Goal: Task Accomplishment & Management: Use online tool/utility

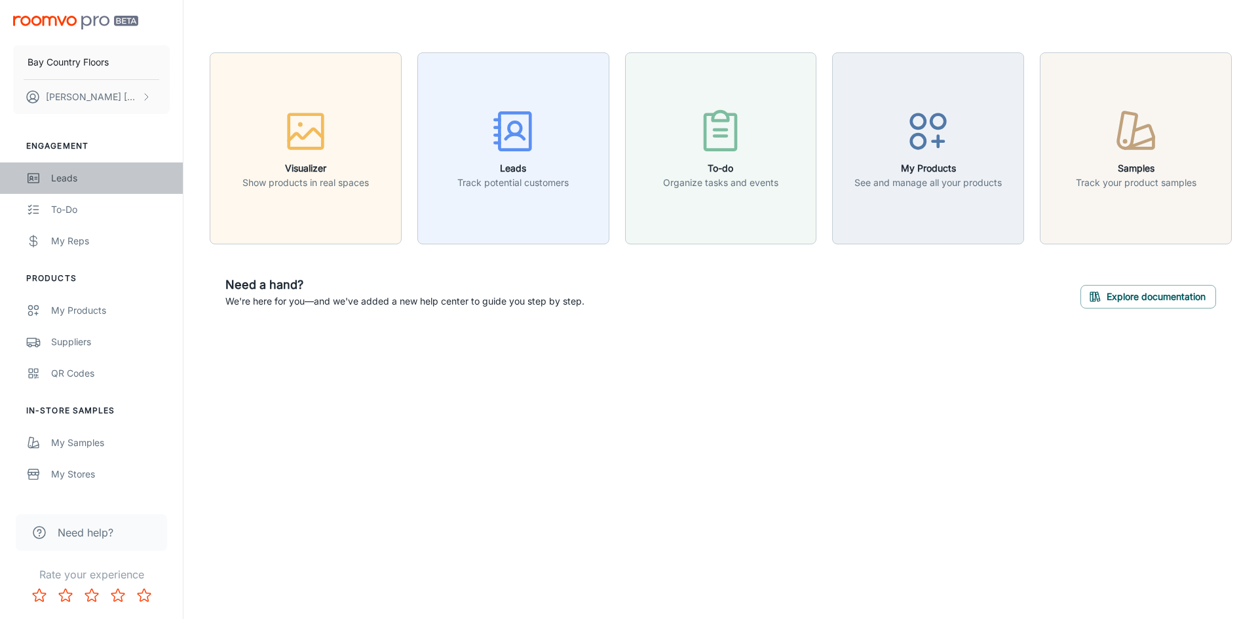
click at [55, 170] on link "Leads" at bounding box center [91, 177] width 183 height 31
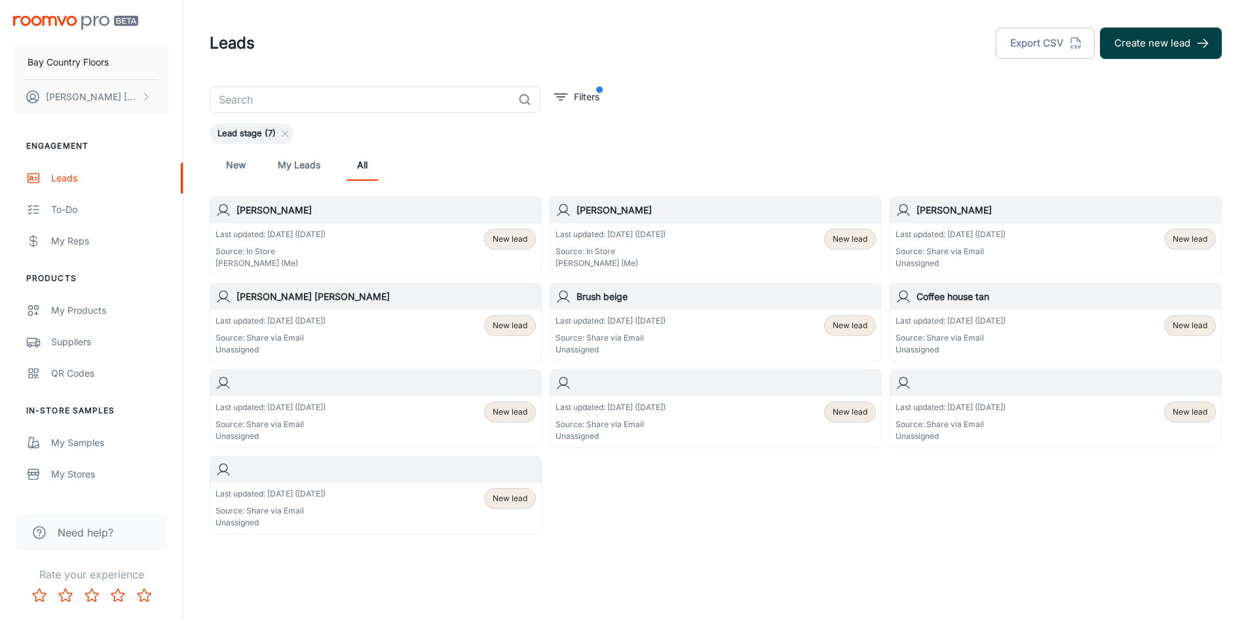
click at [1195, 45] on button "Create new lead" at bounding box center [1161, 43] width 122 height 31
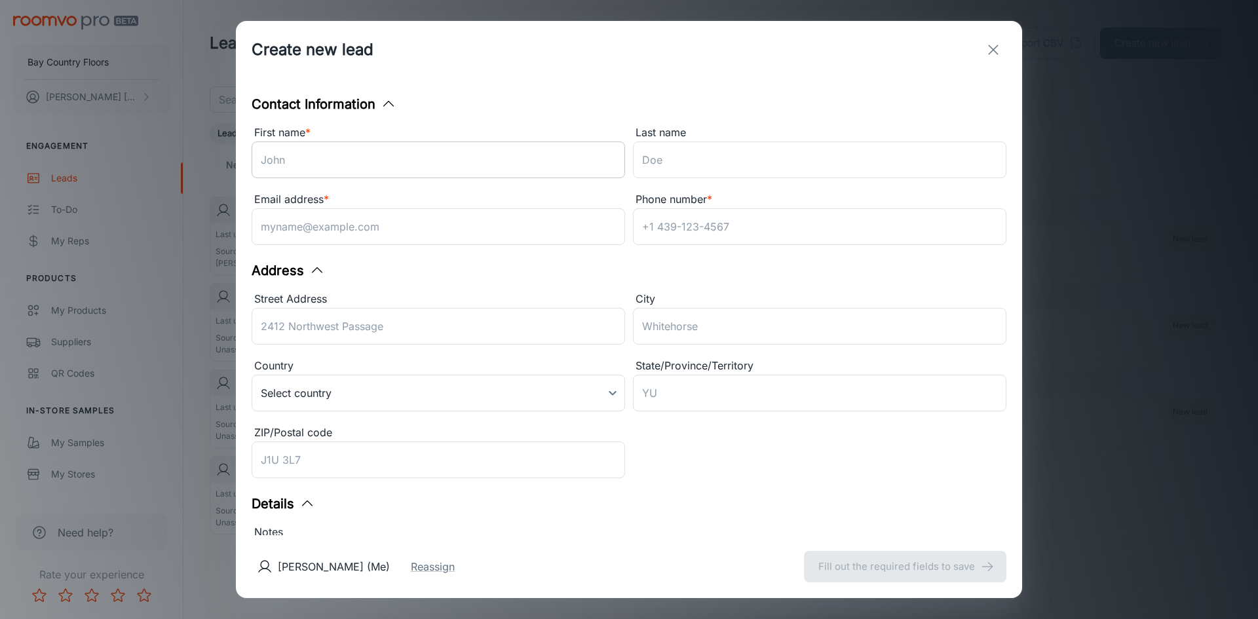
click at [414, 171] on input "First name *" at bounding box center [438, 159] width 373 height 37
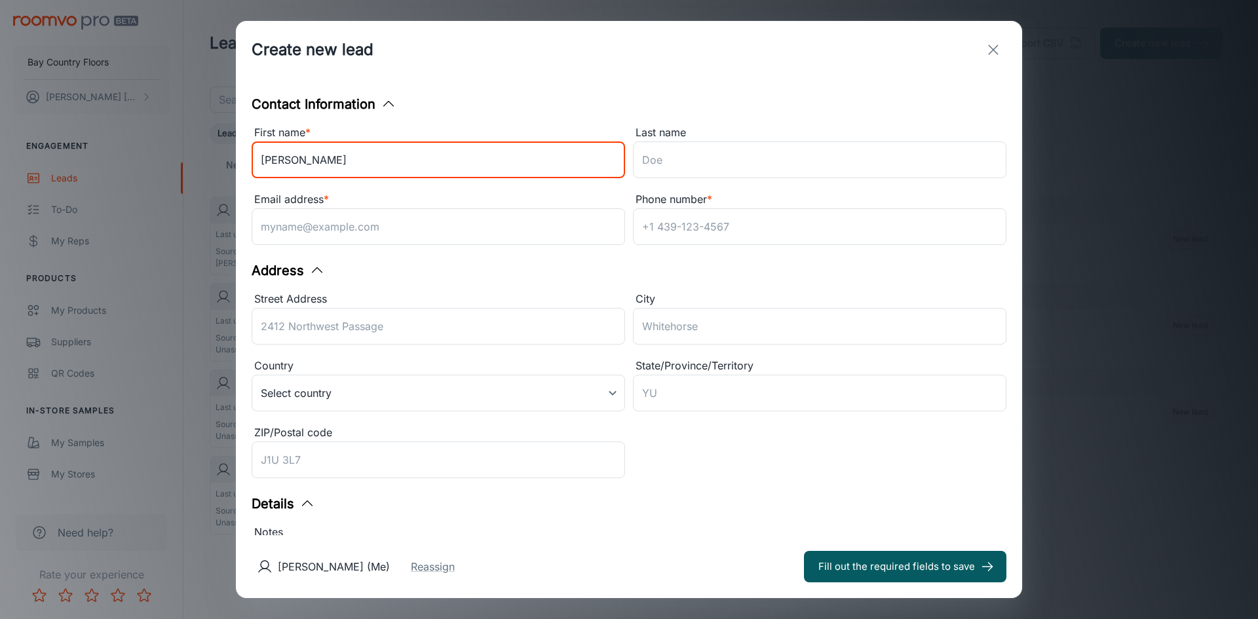
type input "[PERSON_NAME]"
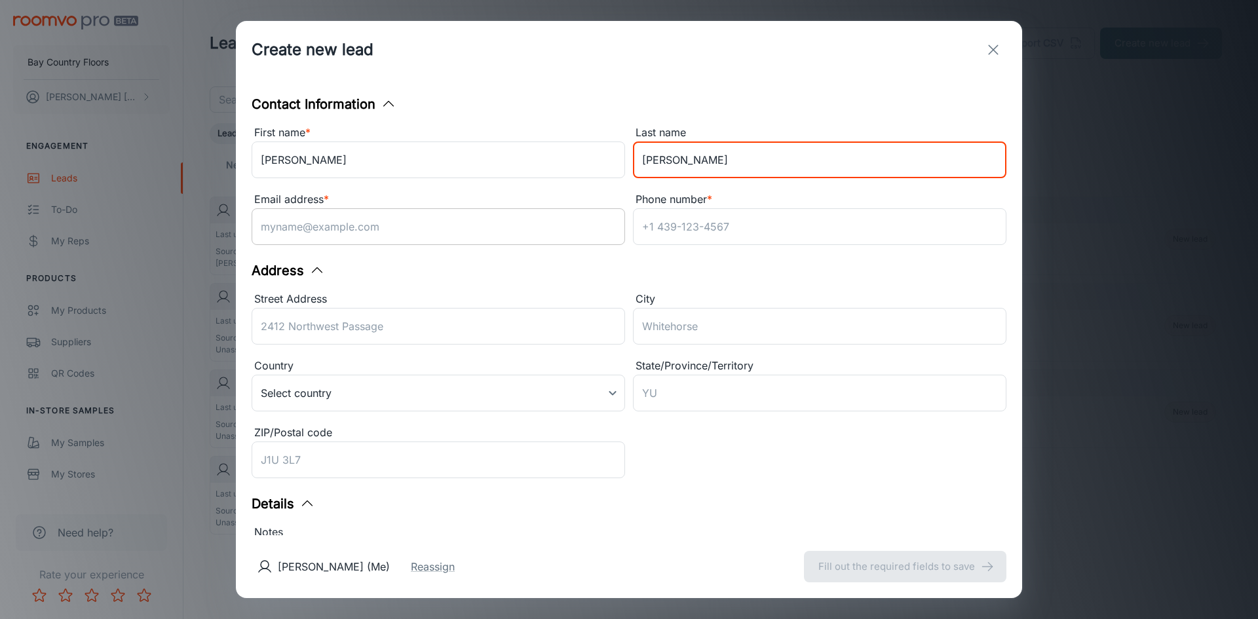
type input "[PERSON_NAME]"
click at [377, 224] on input "Email address *" at bounding box center [438, 226] width 373 height 37
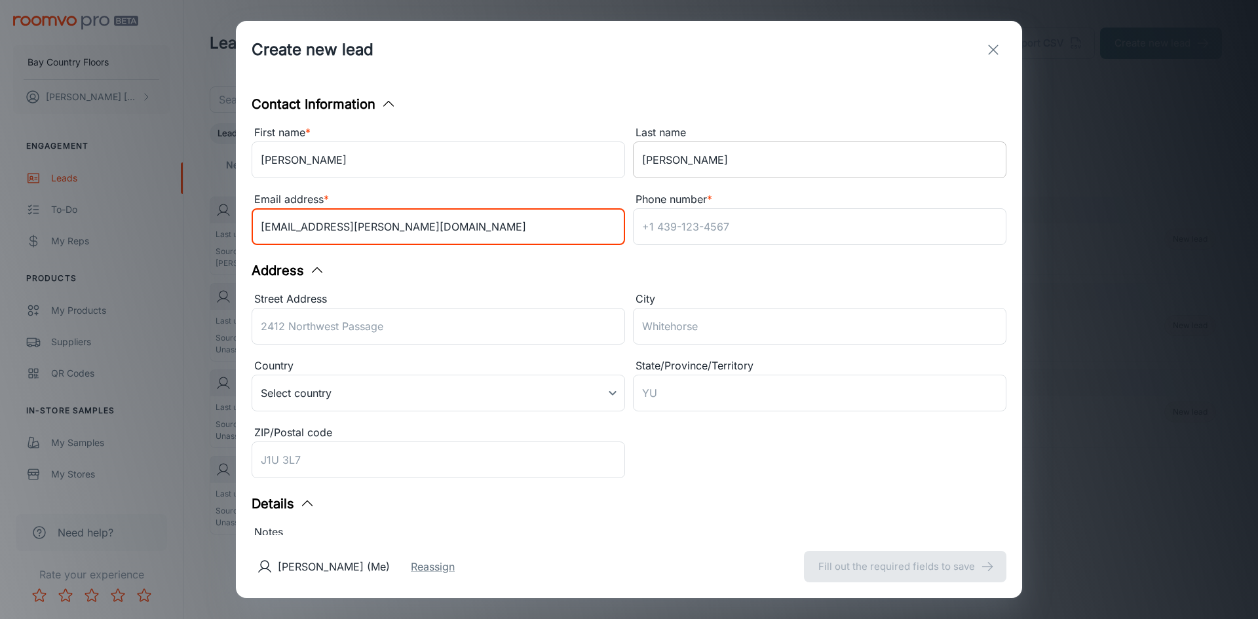
type input "[EMAIL_ADDRESS][PERSON_NAME][DOMAIN_NAME]"
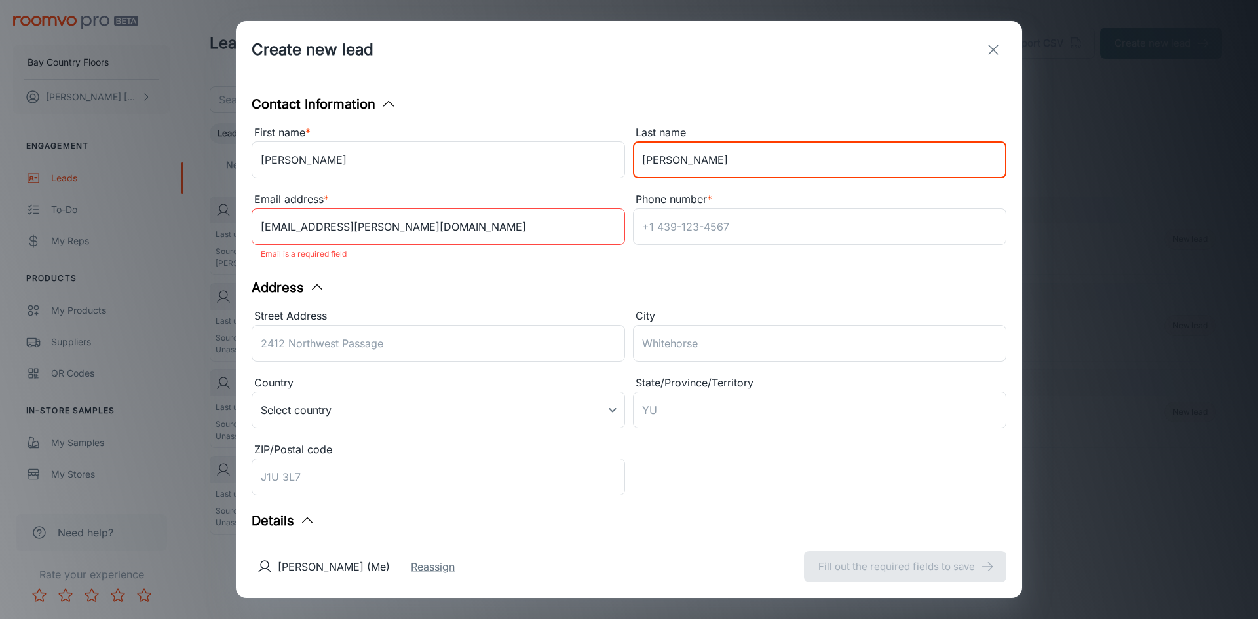
click at [677, 162] on input "[PERSON_NAME]" at bounding box center [819, 159] width 373 height 37
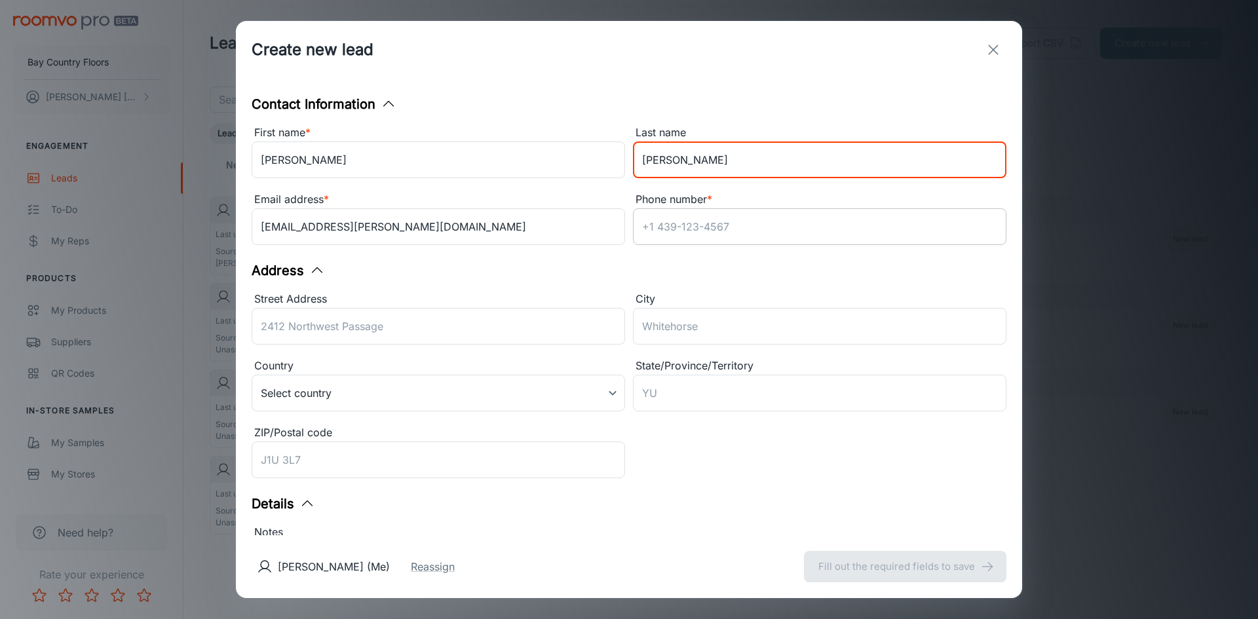
type input "[PERSON_NAME]"
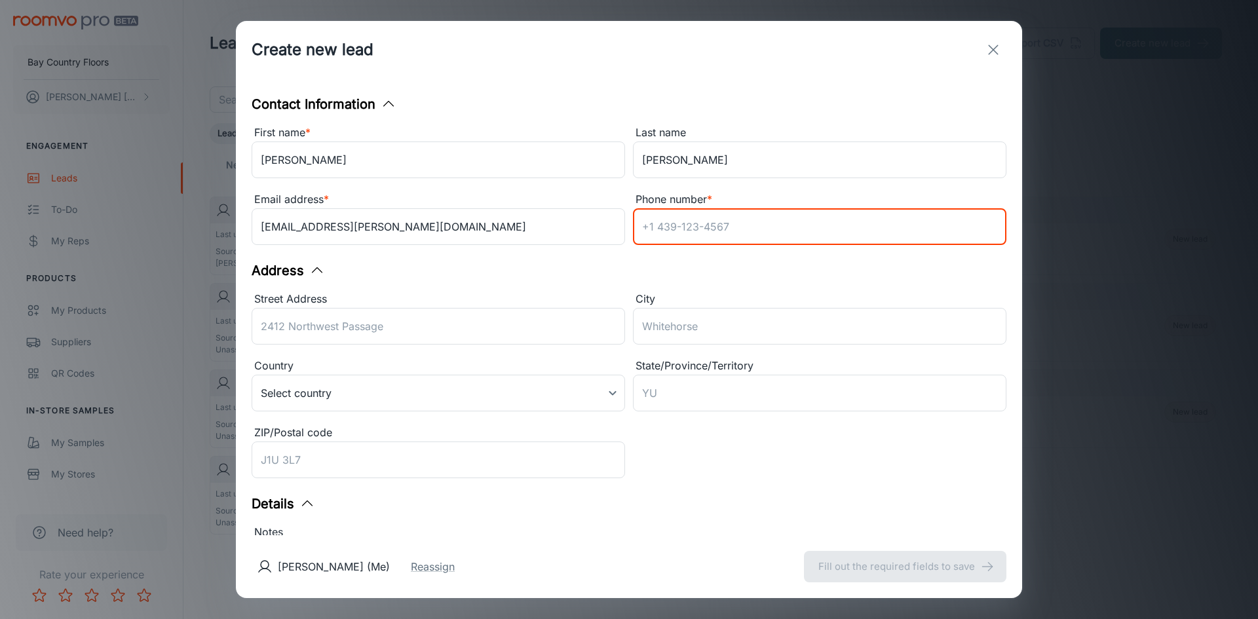
click at [698, 225] on input "Phone number *" at bounding box center [819, 226] width 373 height 37
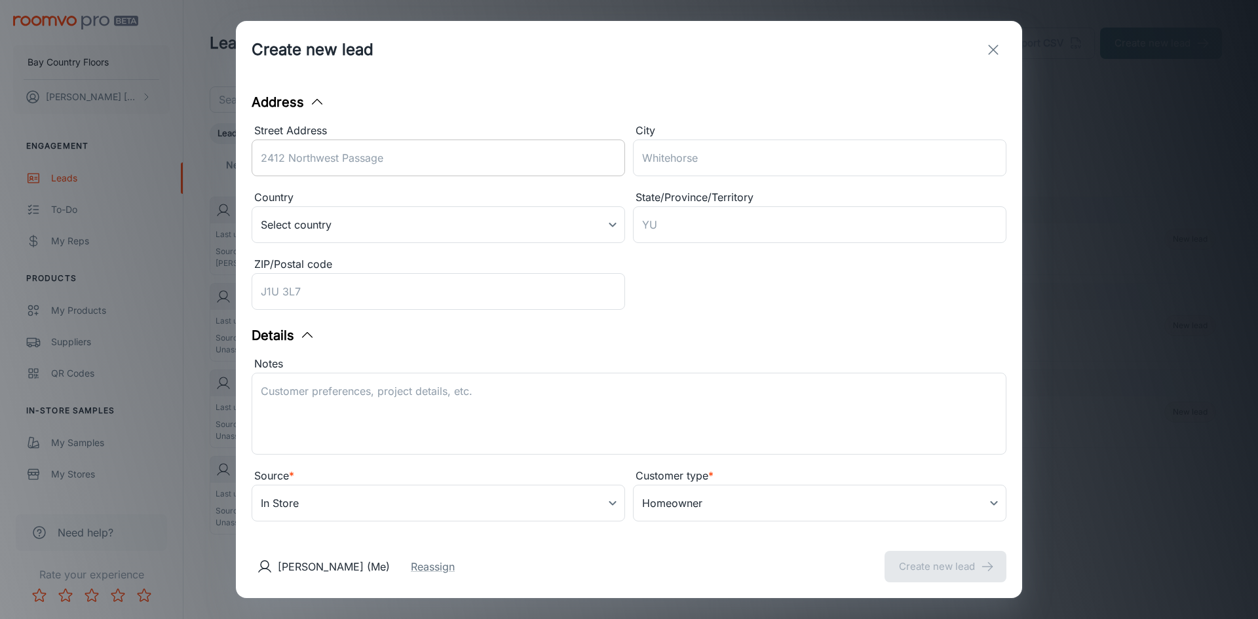
scroll to position [186, 0]
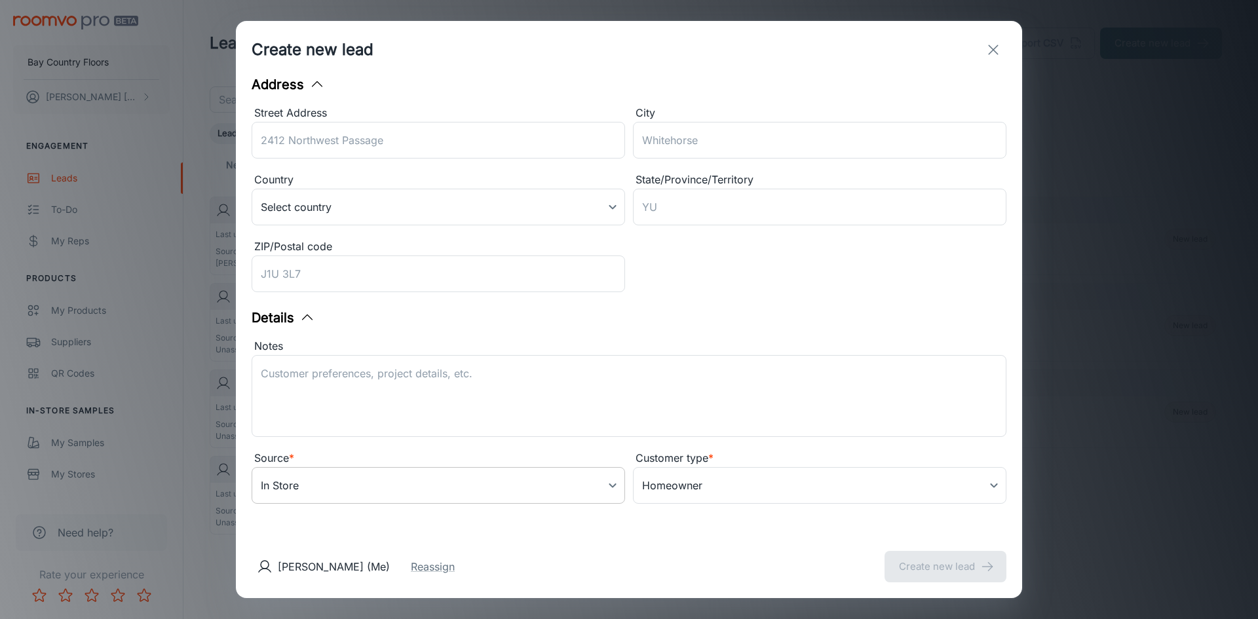
type input "[PHONE_NUMBER]"
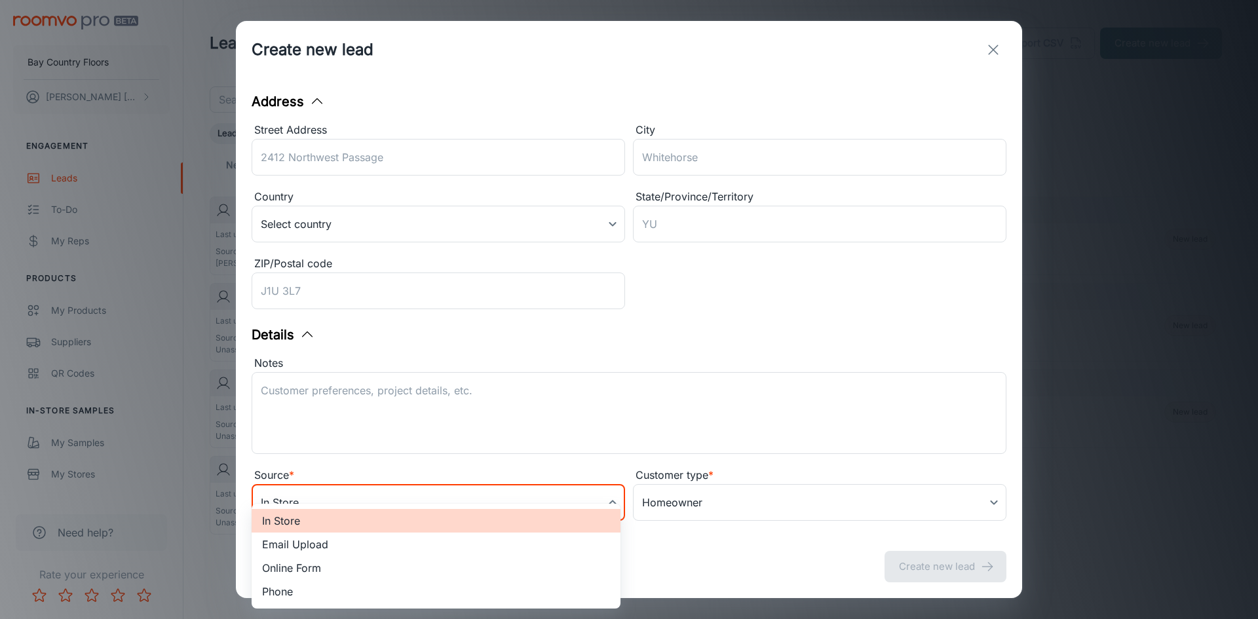
click at [502, 483] on body "Bay Country Floors [PERSON_NAME] Engagement Leads To-do My Reps Products My Pro…" at bounding box center [629, 309] width 1258 height 619
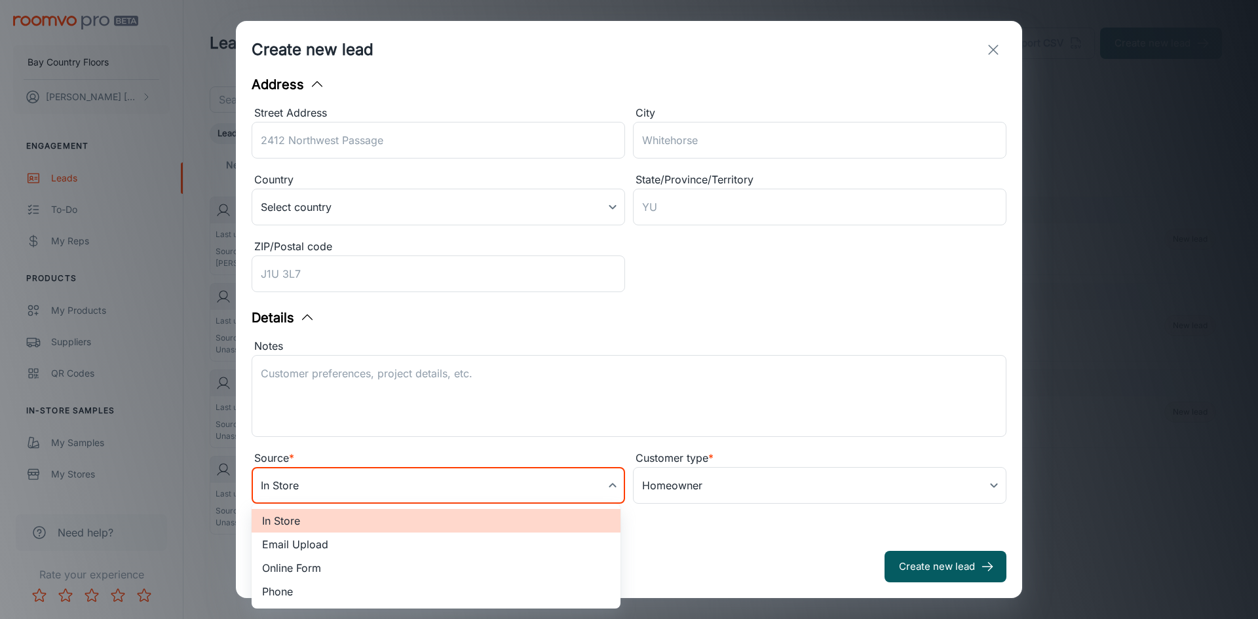
click at [502, 483] on div at bounding box center [629, 309] width 1258 height 619
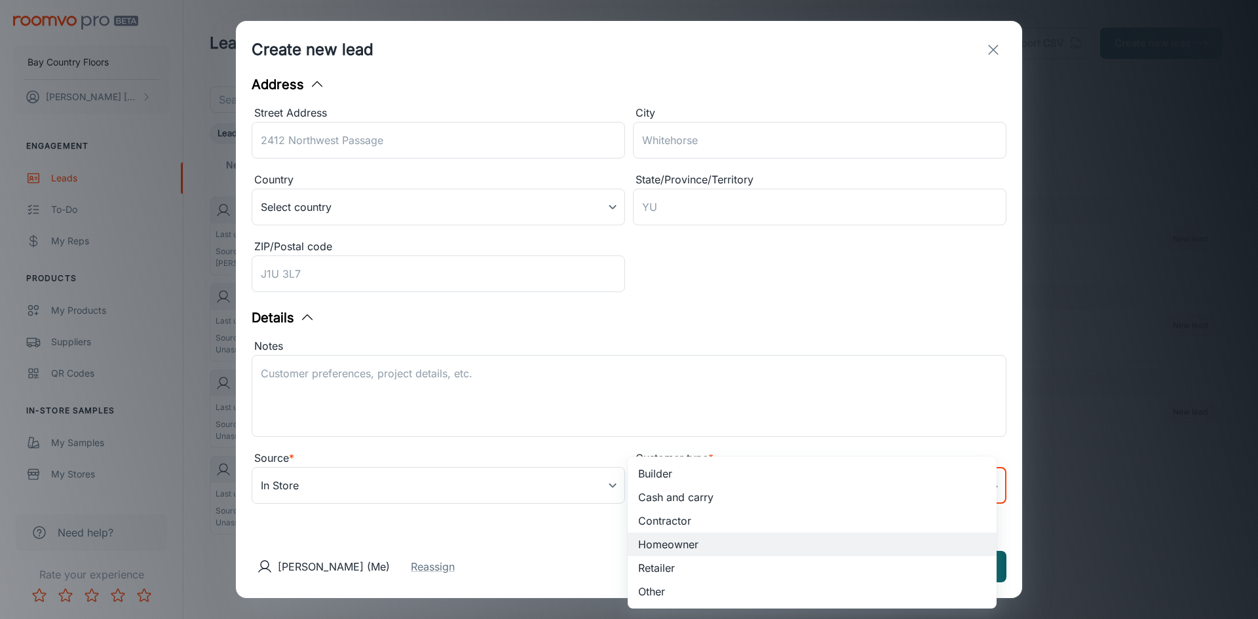
click at [676, 481] on body "Bay Country Floors [PERSON_NAME] Engagement Leads To-do My Reps Products My Pro…" at bounding box center [629, 309] width 1258 height 619
click at [679, 544] on li "Homeowner" at bounding box center [811, 545] width 369 height 24
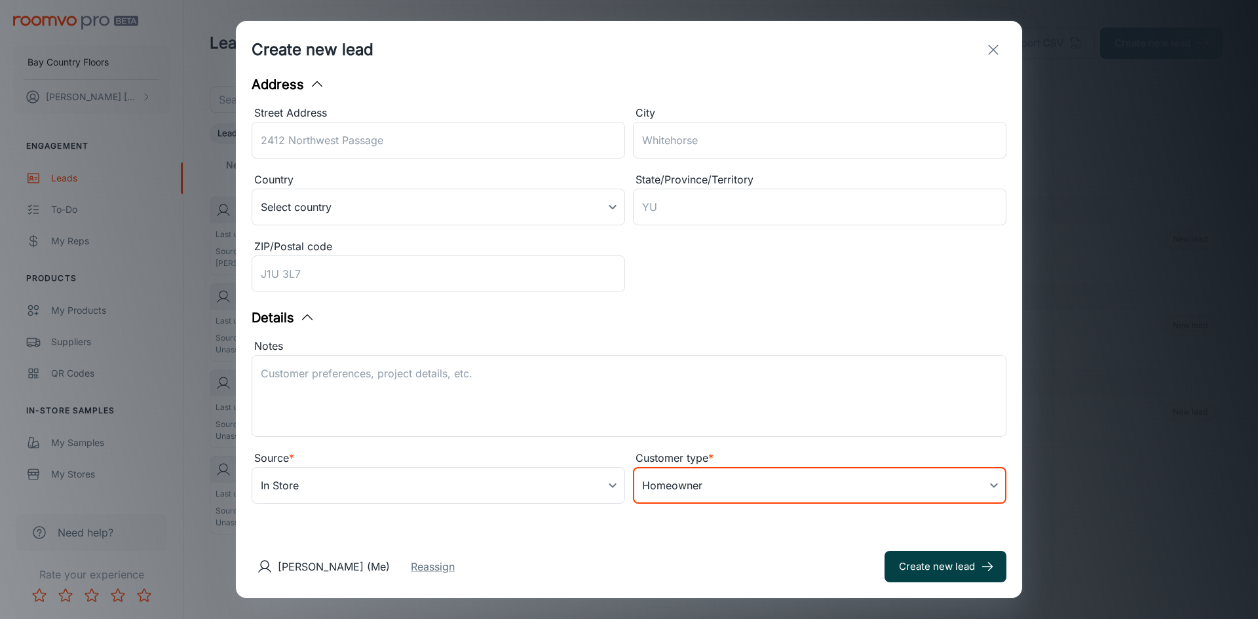
click at [907, 563] on button "Create new lead" at bounding box center [945, 566] width 122 height 31
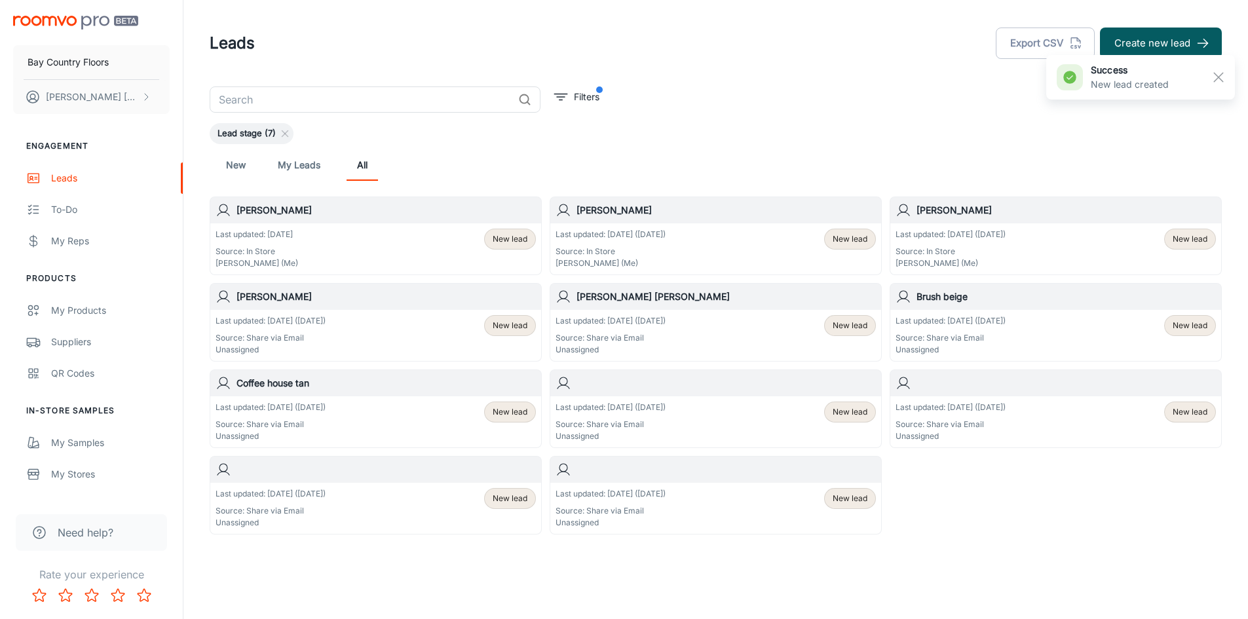
click at [378, 251] on div "Last updated: [DATE] Source: In Store [PERSON_NAME] (Me) New lead" at bounding box center [375, 249] width 320 height 41
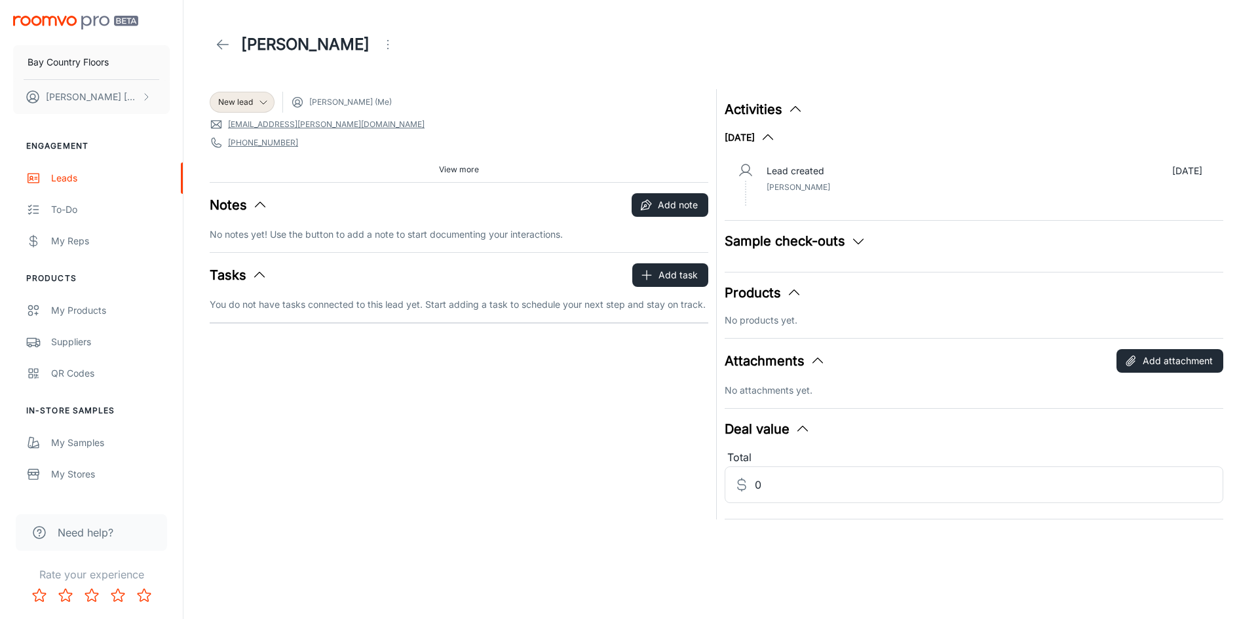
click at [836, 244] on button "Sample check-outs" at bounding box center [794, 241] width 141 height 20
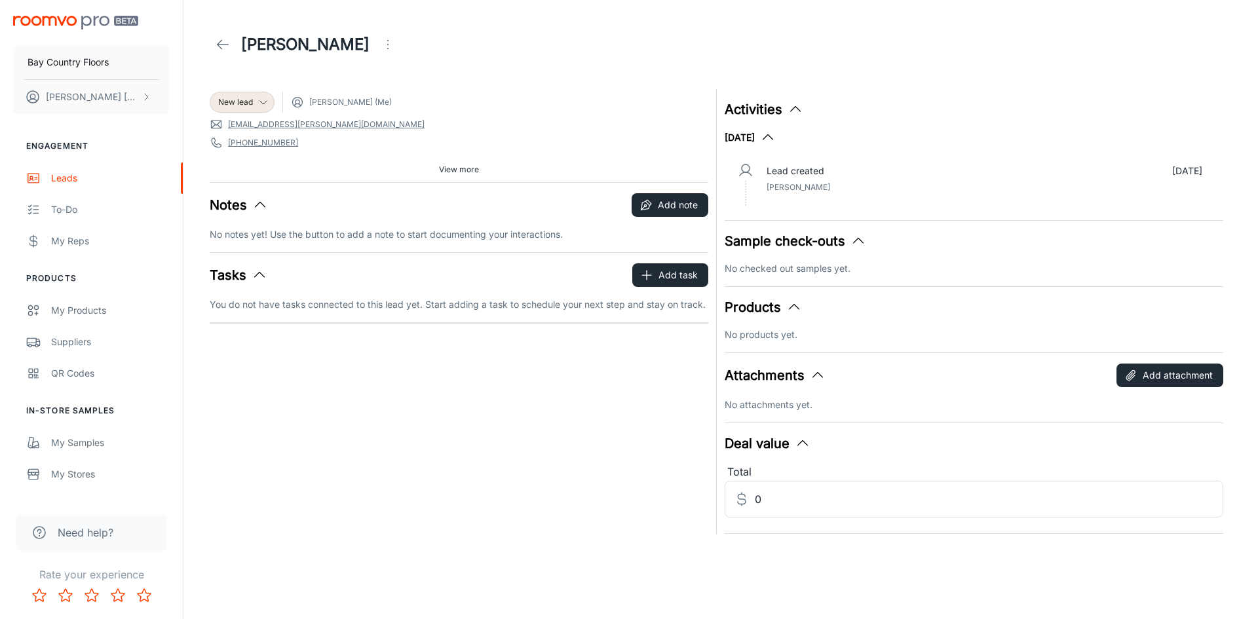
click at [833, 267] on p "No checked out samples yet." at bounding box center [973, 268] width 498 height 14
click at [789, 110] on icon "button" at bounding box center [795, 110] width 16 height 16
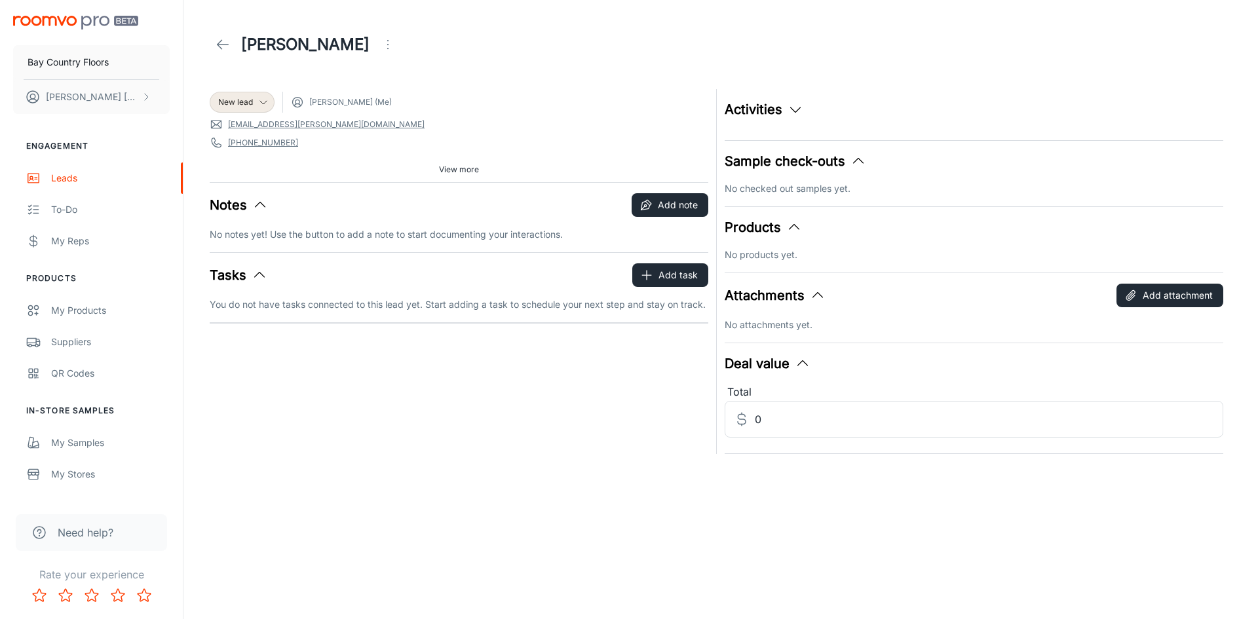
click at [789, 110] on icon "button" at bounding box center [795, 110] width 16 height 16
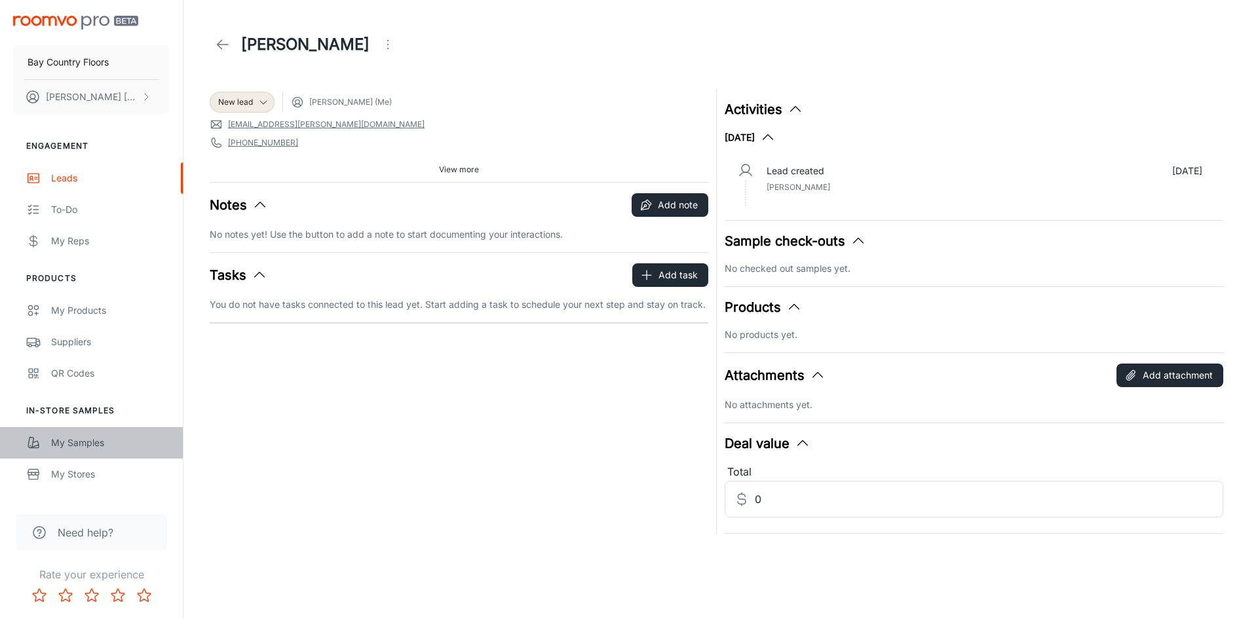
click at [81, 447] on div "My Samples" at bounding box center [110, 443] width 119 height 14
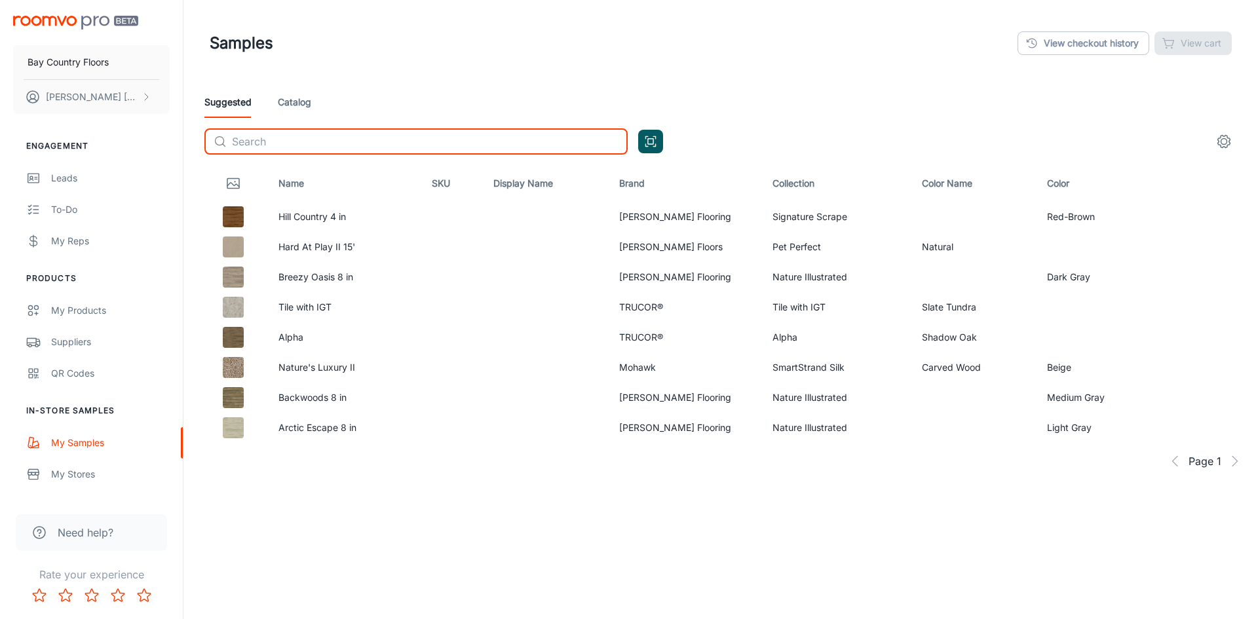
click at [246, 147] on input "text" at bounding box center [430, 141] width 396 height 26
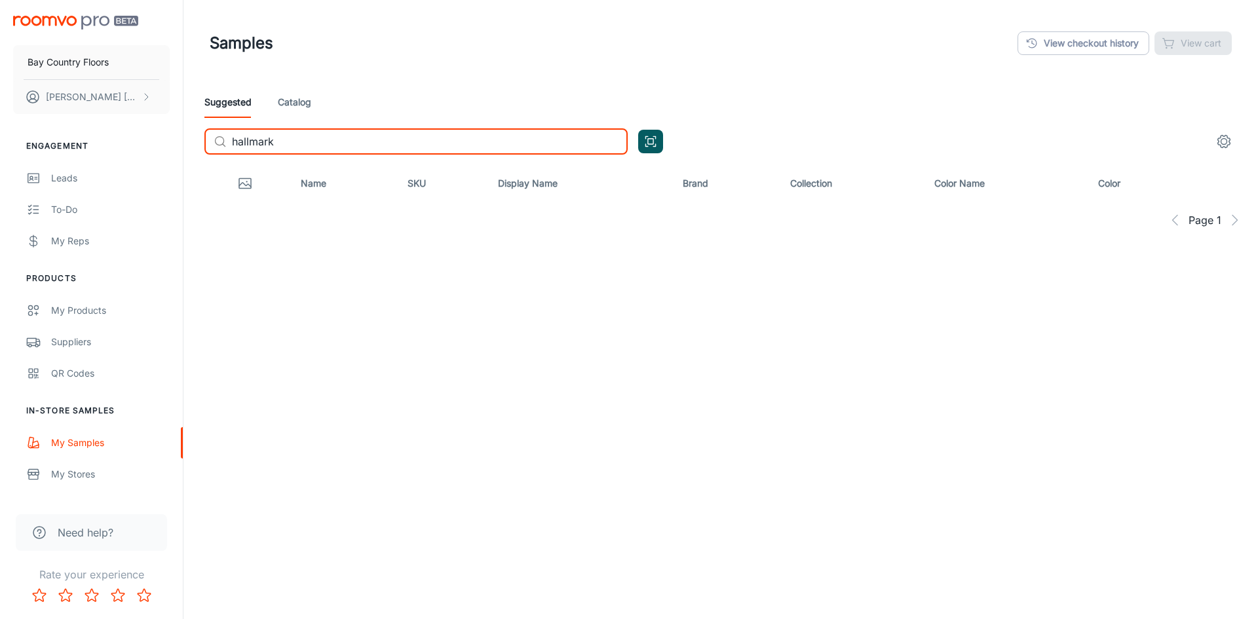
click at [312, 105] on div "Suggested Catalog" at bounding box center [720, 101] width 1032 height 31
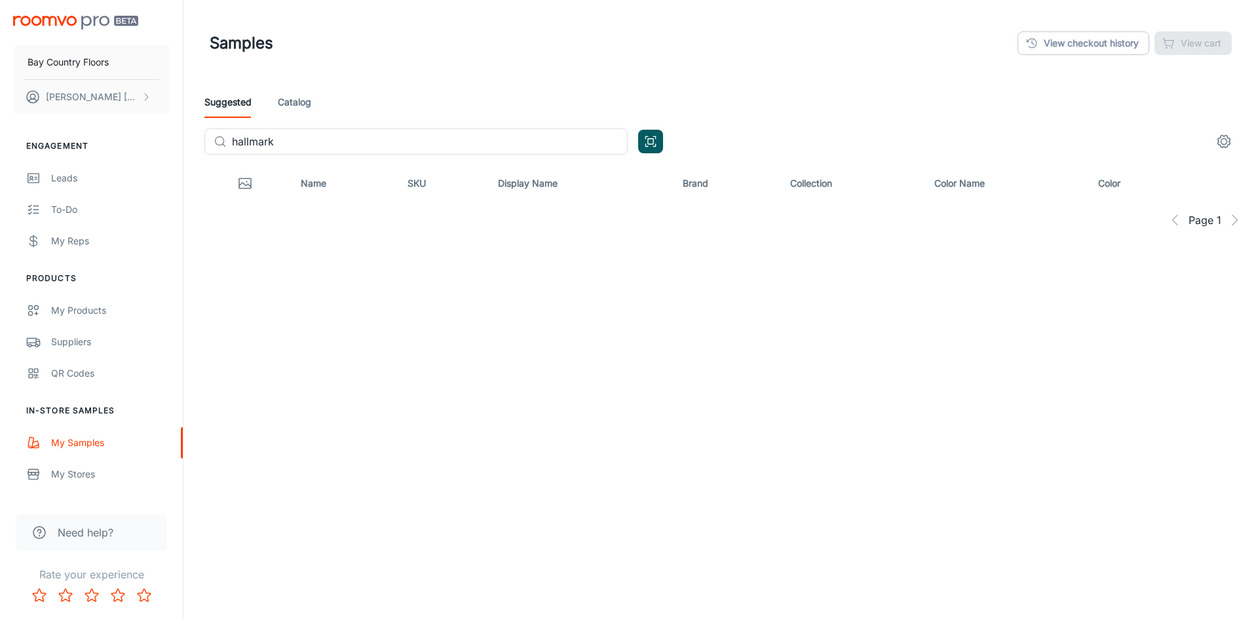
click at [302, 105] on link "Catalog" at bounding box center [294, 101] width 33 height 31
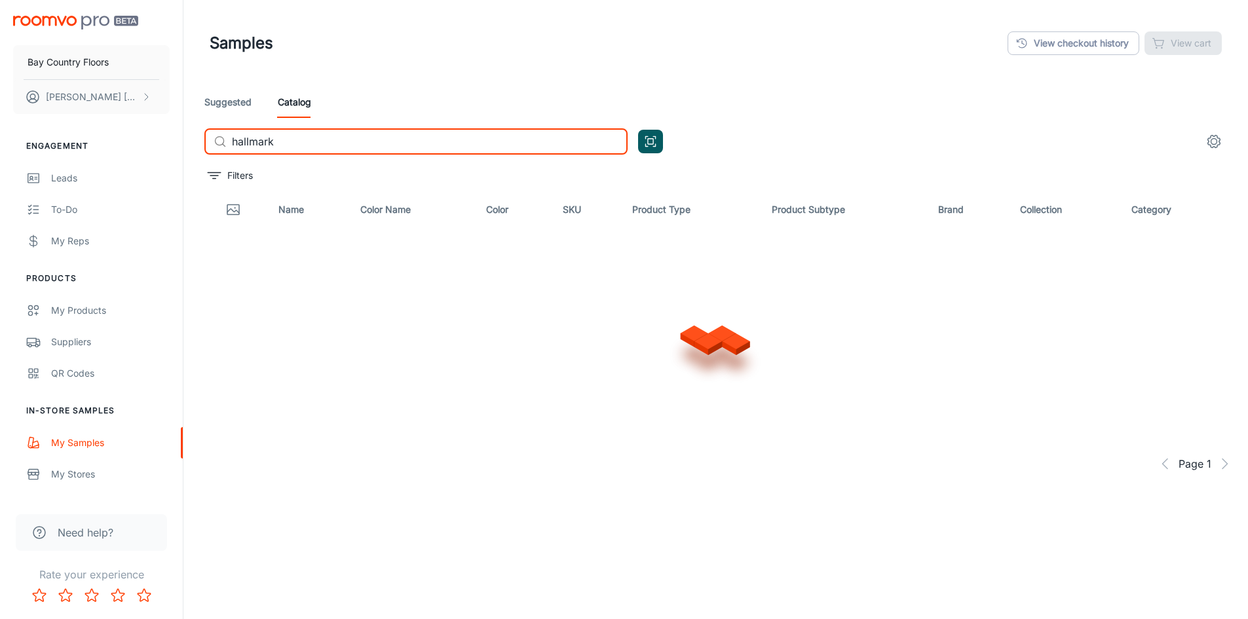
click at [305, 139] on input "hallmark" at bounding box center [430, 141] width 396 height 26
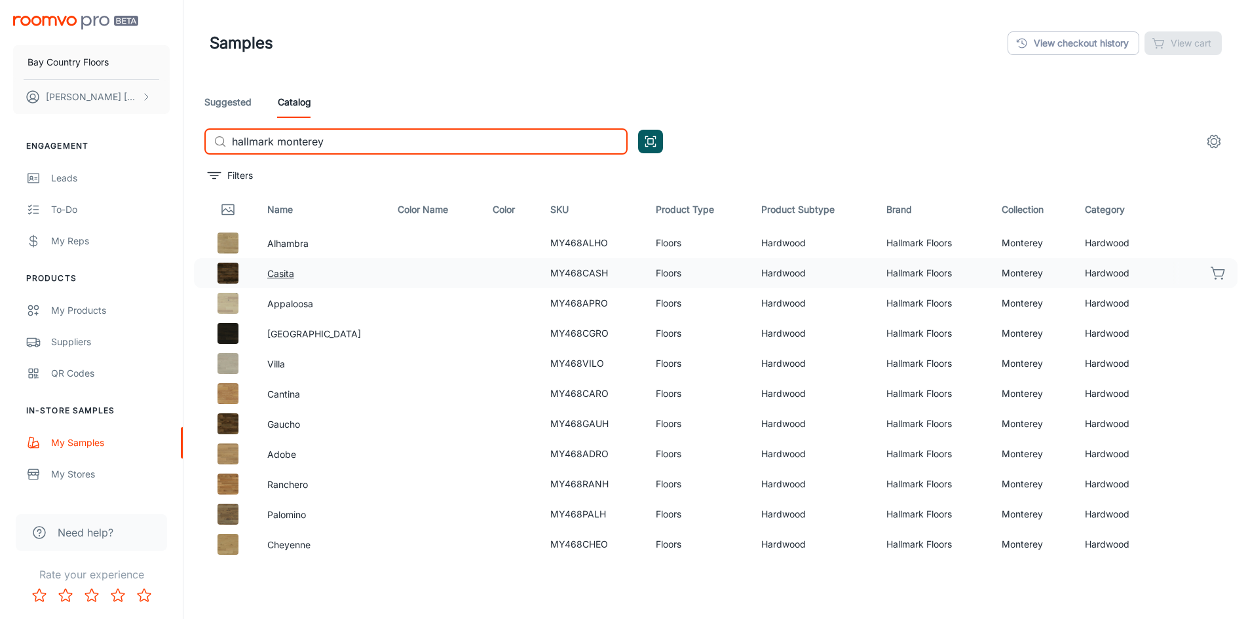
click at [290, 273] on button "Casita" at bounding box center [280, 274] width 27 height 14
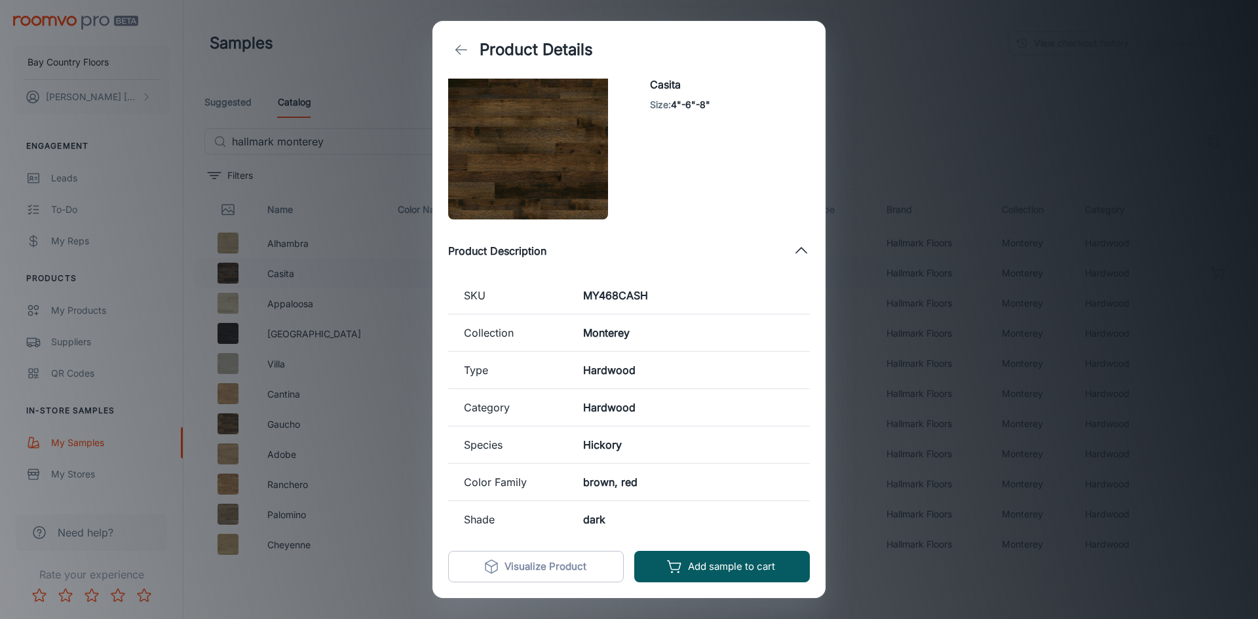
scroll to position [28, 0]
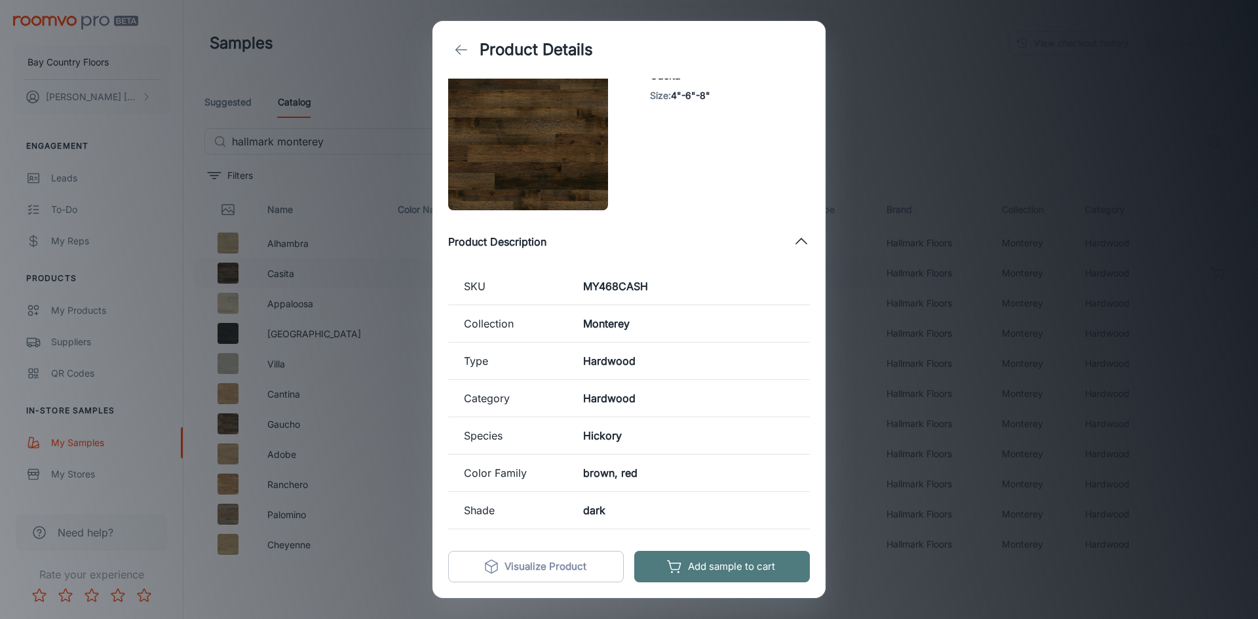
click at [692, 565] on button "Add sample to cart" at bounding box center [722, 566] width 176 height 31
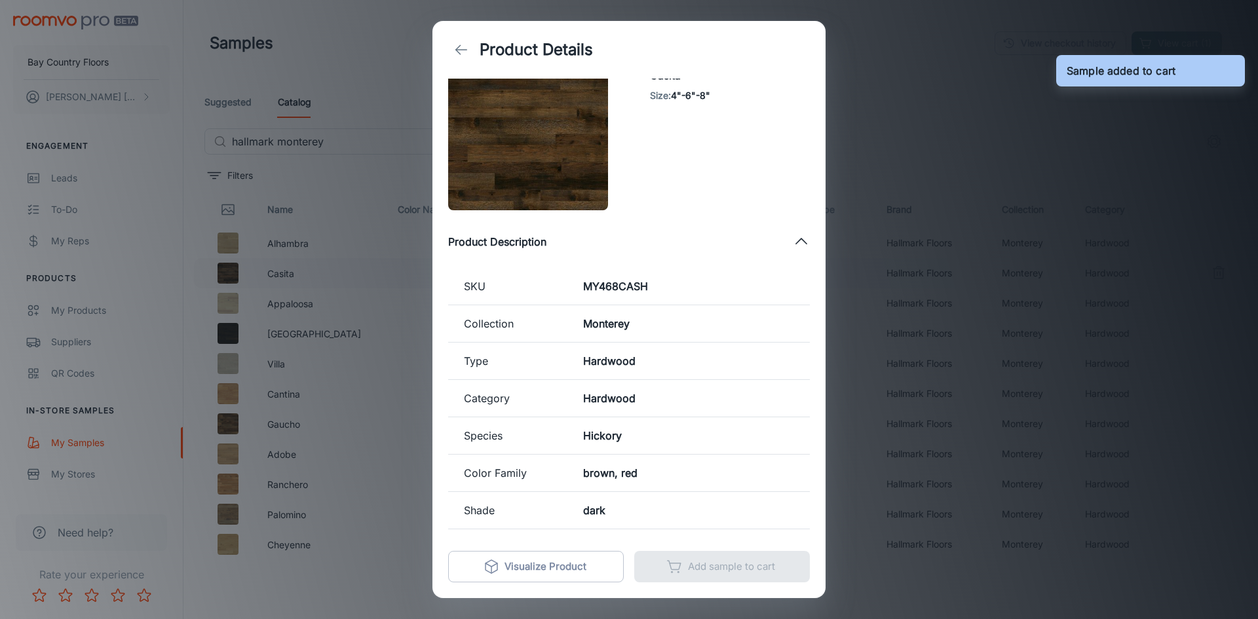
click at [353, 98] on div "Product Details Hallmark Floors Casita Size : 4"-6"-8" Product Description SKU …" at bounding box center [629, 309] width 1258 height 619
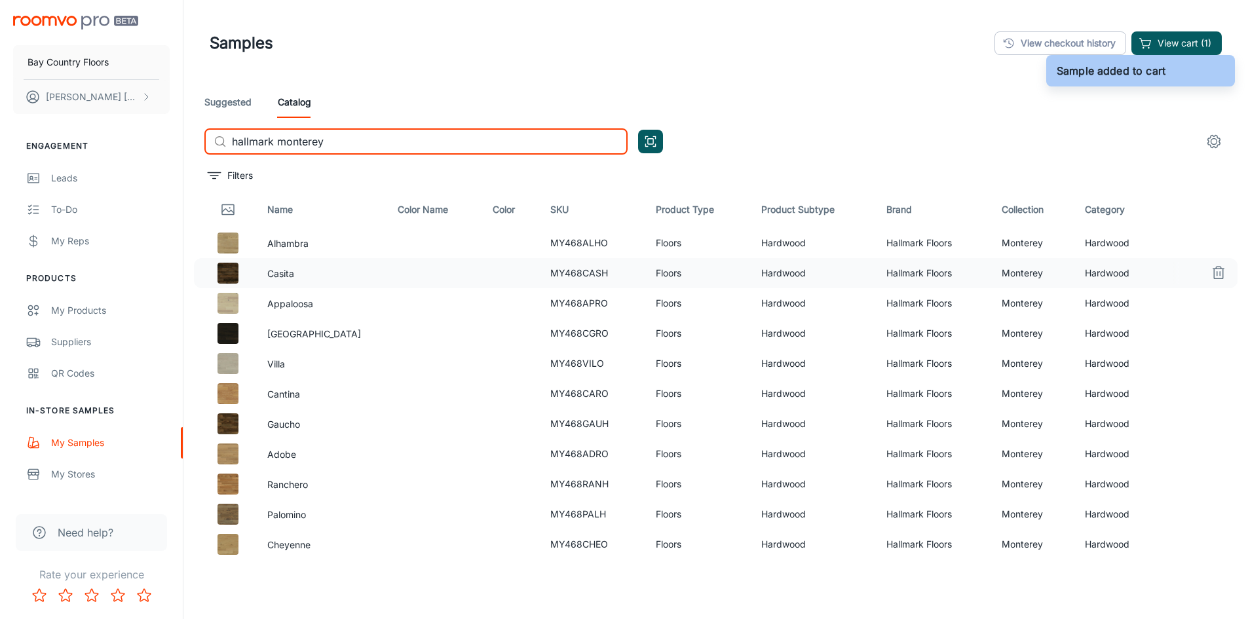
drag, startPoint x: 337, startPoint y: 141, endPoint x: 276, endPoint y: 140, distance: 61.6
click at [276, 140] on input "hallmark monterey" at bounding box center [430, 141] width 396 height 26
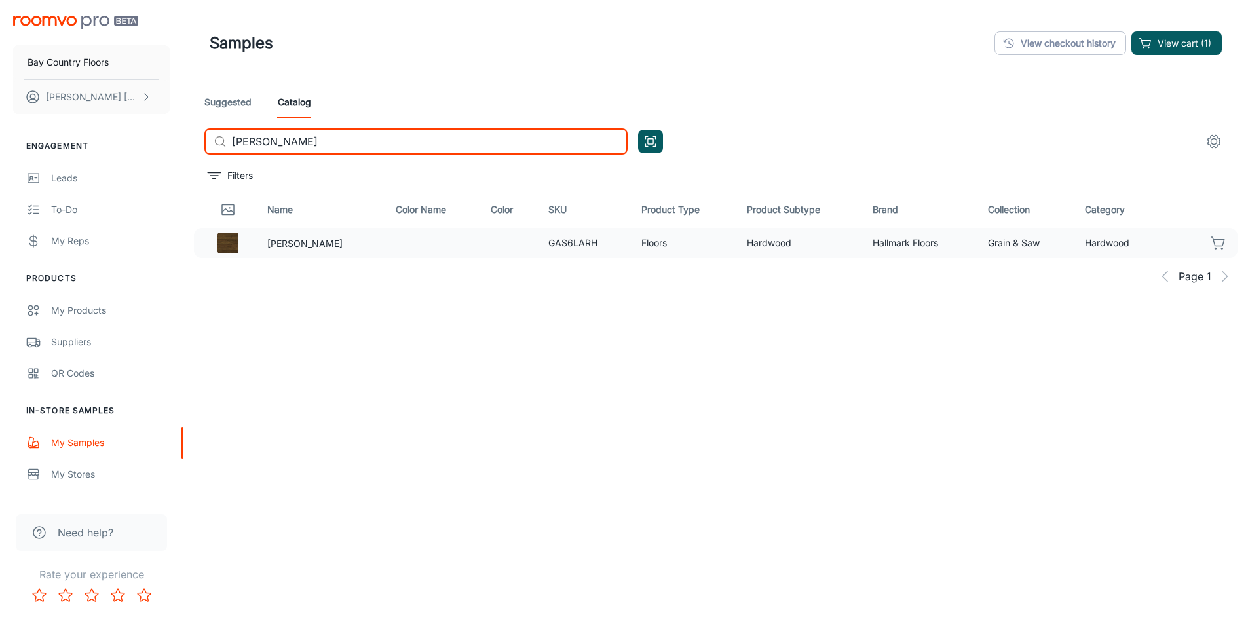
type input "[PERSON_NAME]"
click at [289, 242] on button "[PERSON_NAME]" at bounding box center [304, 243] width 75 height 14
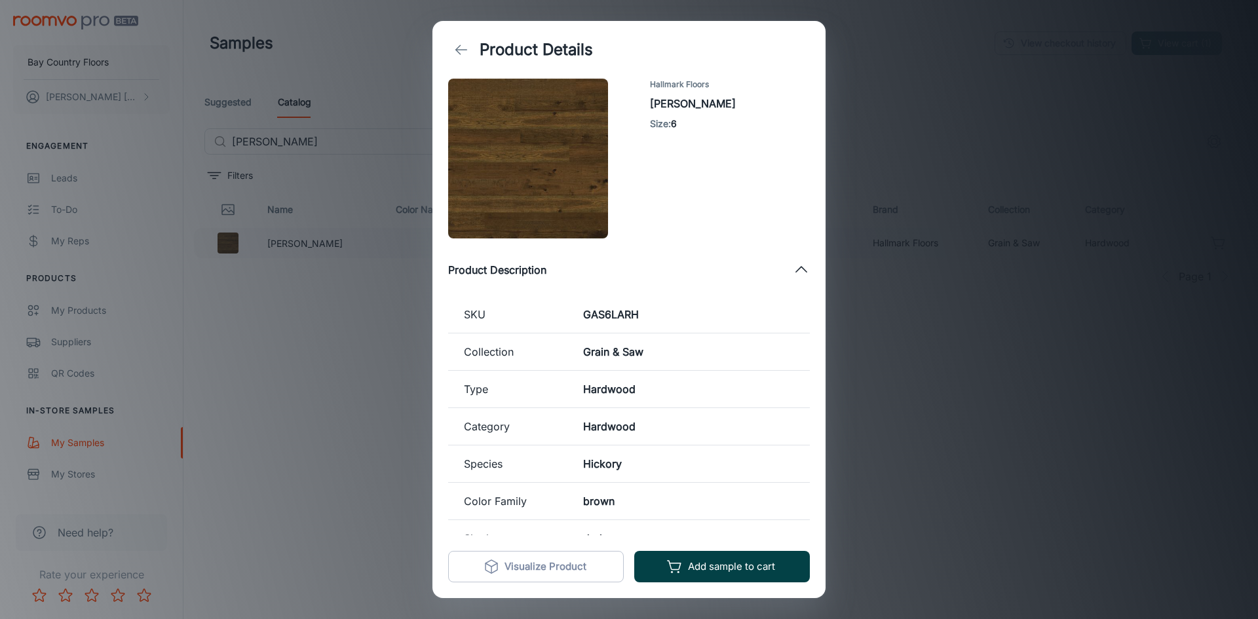
click at [724, 562] on button "Add sample to cart" at bounding box center [722, 566] width 176 height 31
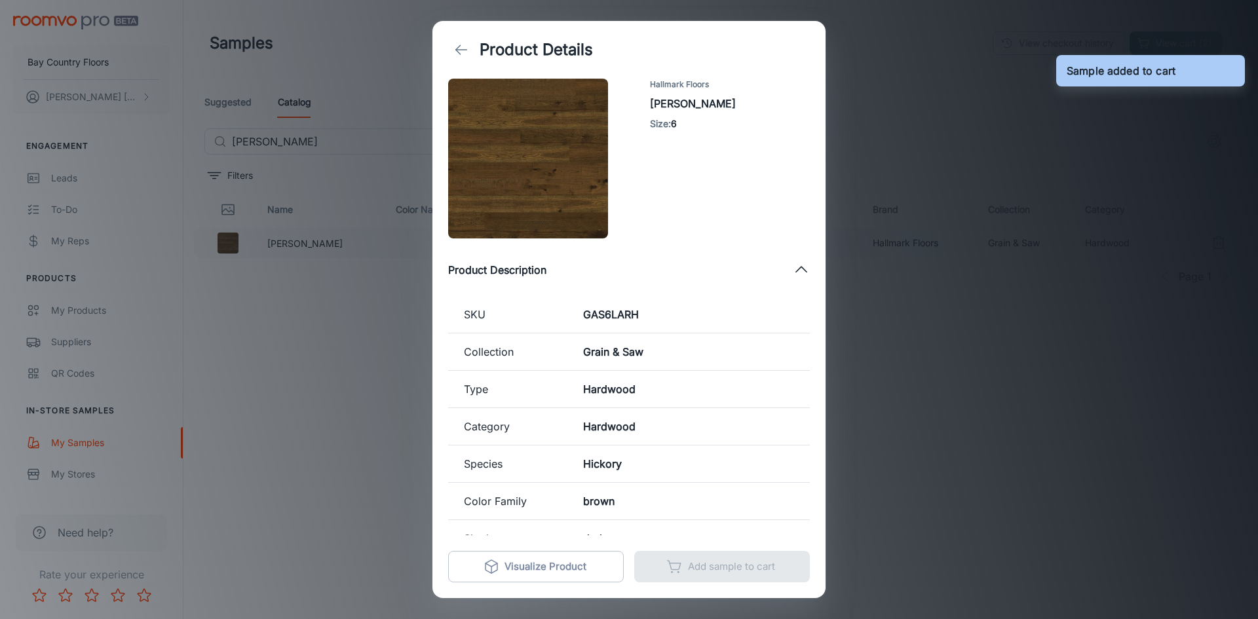
click at [967, 54] on div "Product Details Hallmark Floors Larsson Size : 6 Product Description SKU GAS6LA…" at bounding box center [629, 309] width 1258 height 619
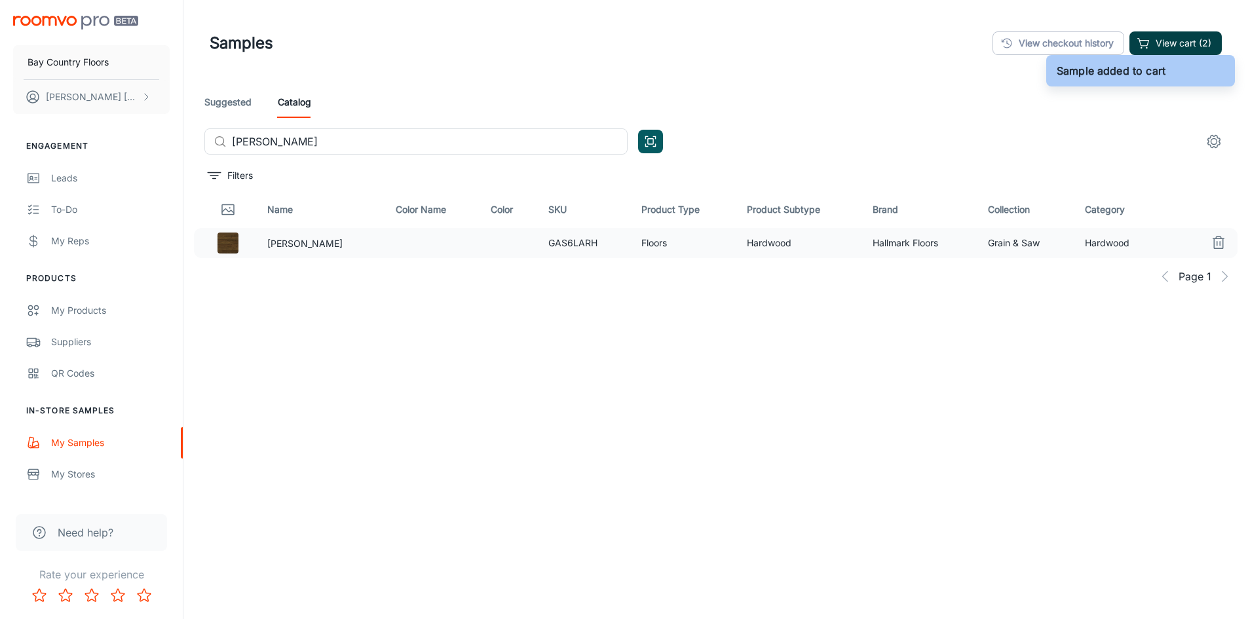
click at [1138, 33] on button "View cart (2)" at bounding box center [1175, 43] width 92 height 24
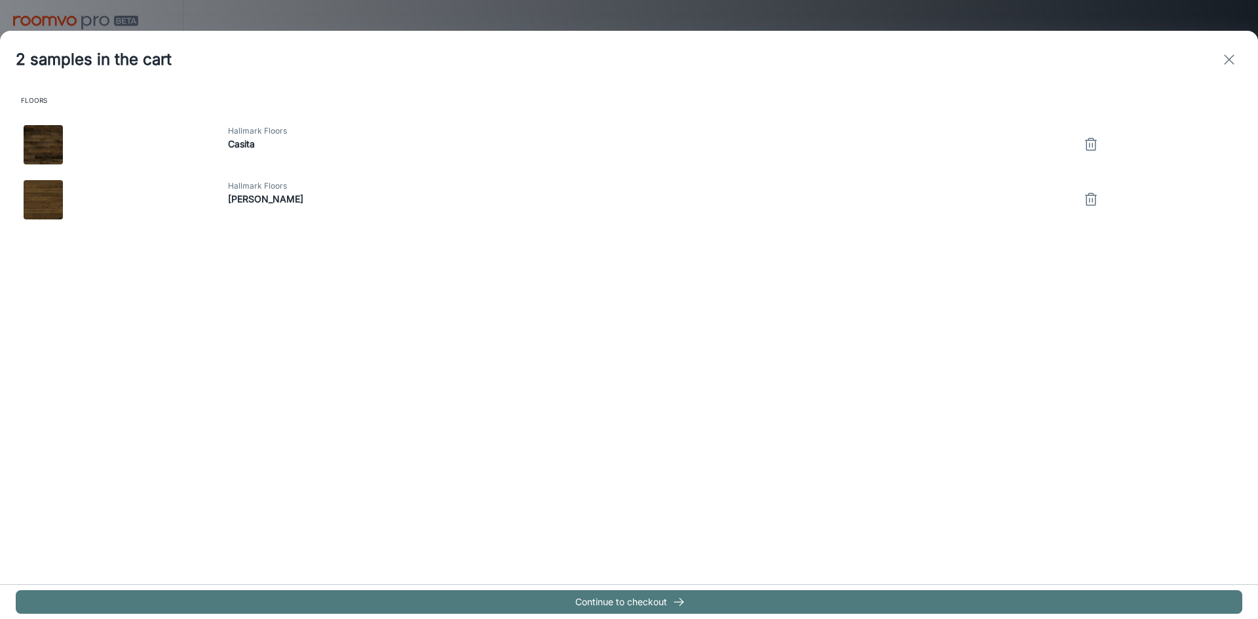
click at [679, 599] on icon "button" at bounding box center [678, 601] width 13 height 13
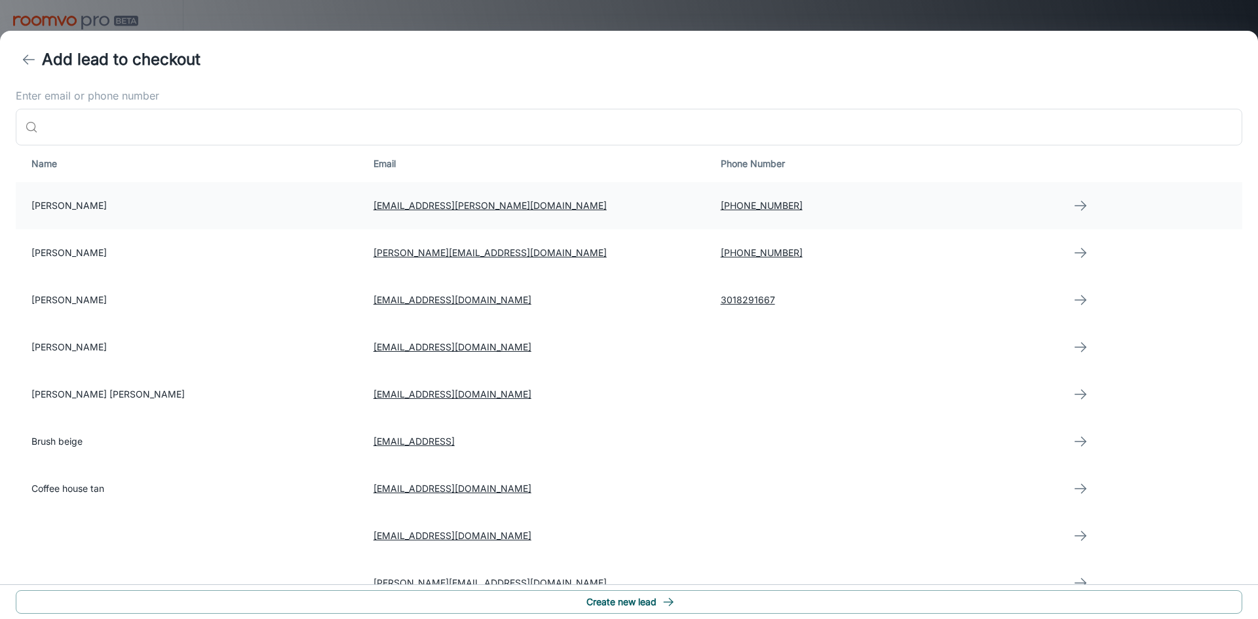
click at [1072, 213] on icon "button" at bounding box center [1080, 206] width 16 height 16
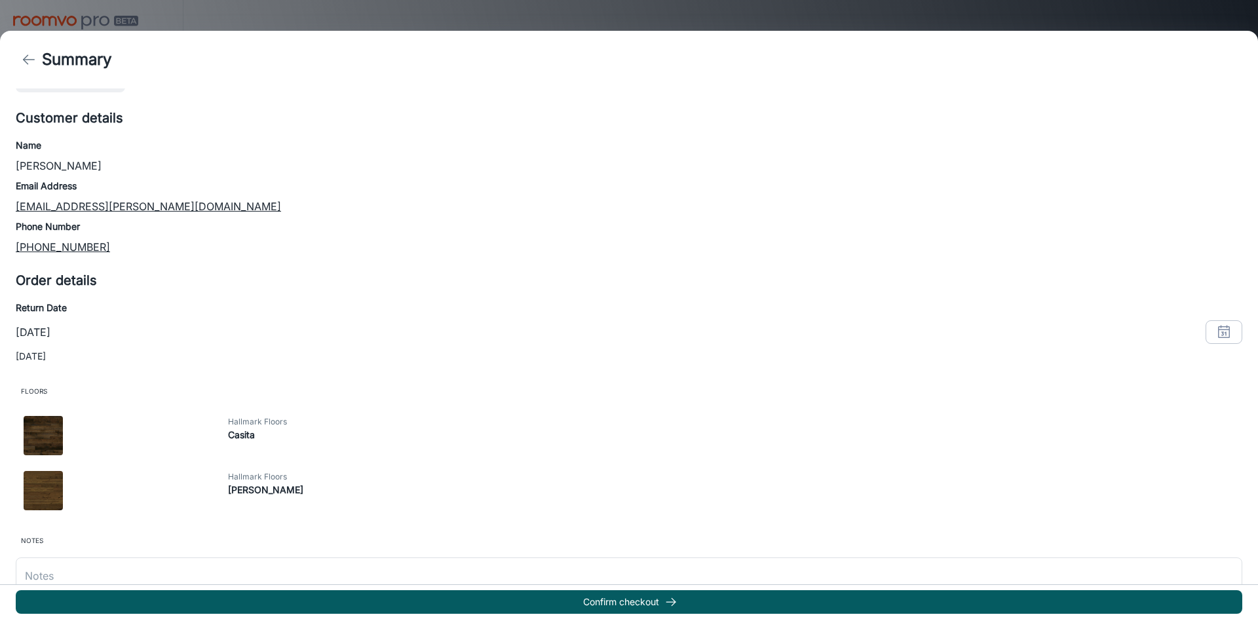
scroll to position [95, 0]
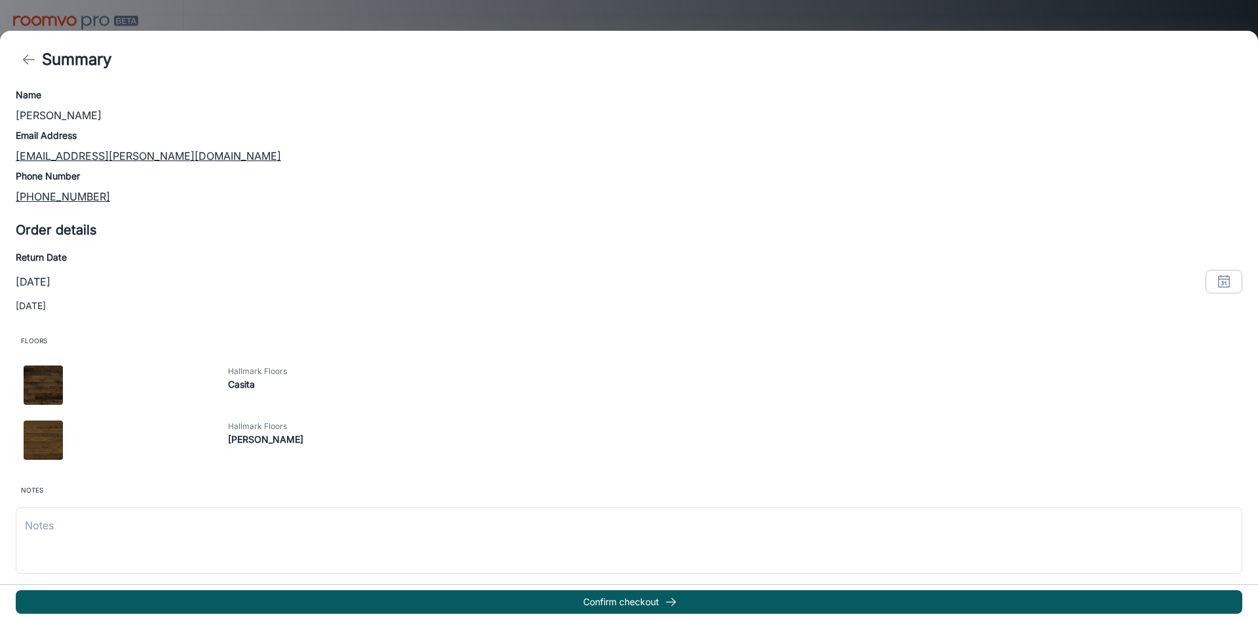
click at [50, 285] on p "[DATE]" at bounding box center [33, 282] width 35 height 16
click at [46, 280] on p "[DATE]" at bounding box center [33, 282] width 35 height 16
click at [41, 280] on p "[DATE]" at bounding box center [33, 282] width 35 height 16
click at [41, 255] on h6 "Return Date" at bounding box center [629, 257] width 1226 height 14
click at [1216, 276] on icon "button" at bounding box center [1224, 282] width 16 height 16
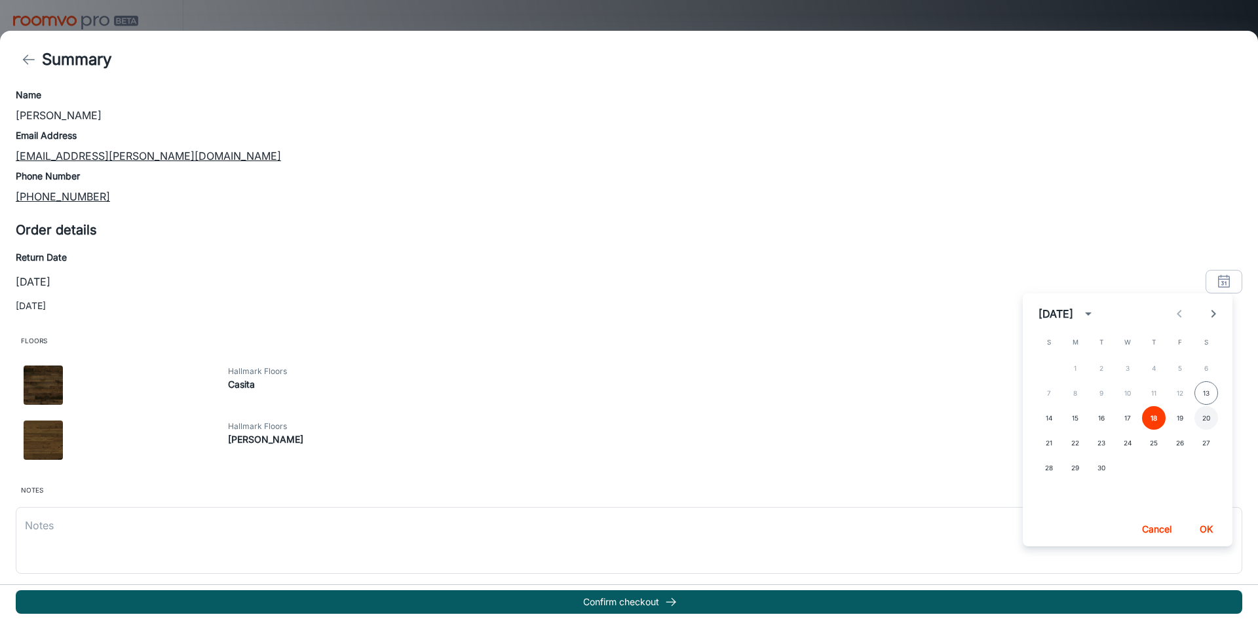
click at [1204, 422] on button "20" at bounding box center [1206, 418] width 24 height 24
click at [1210, 528] on button "OK" at bounding box center [1206, 529] width 42 height 24
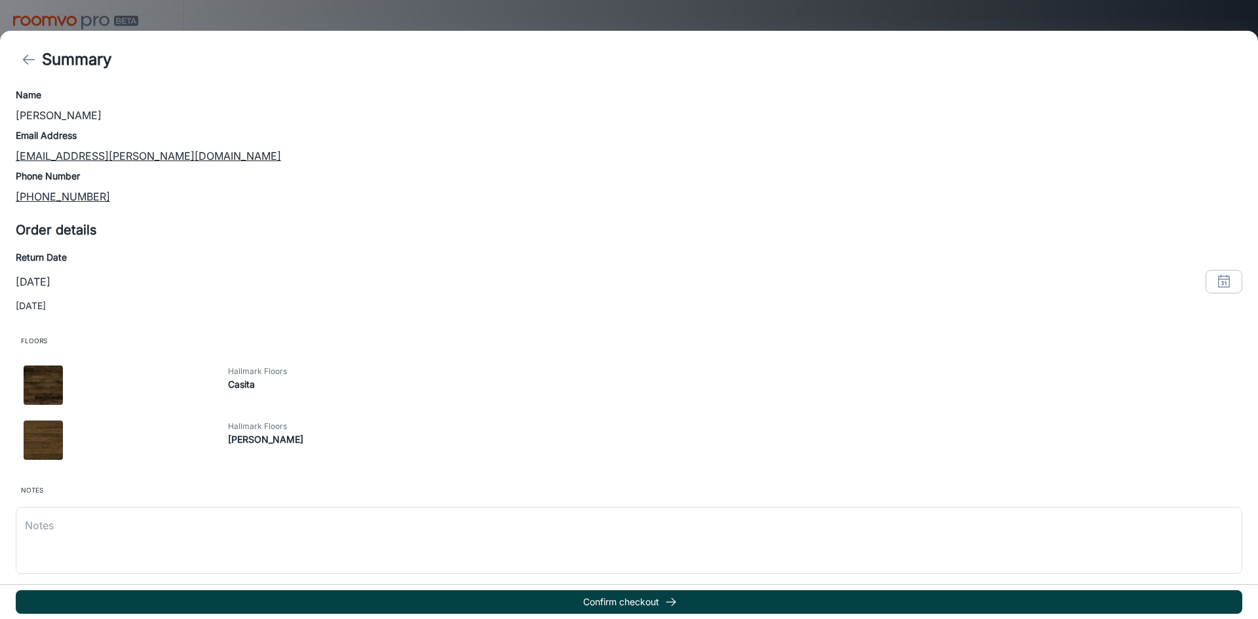
click at [645, 602] on button "Confirm checkout" at bounding box center [629, 602] width 1226 height 24
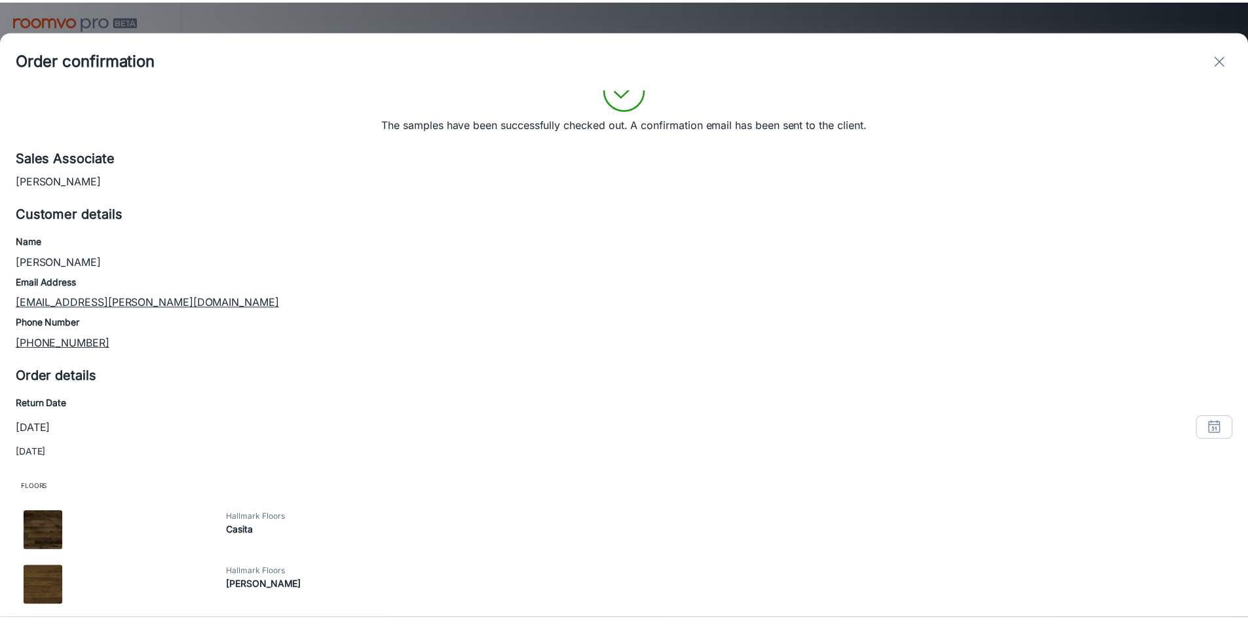
scroll to position [0, 0]
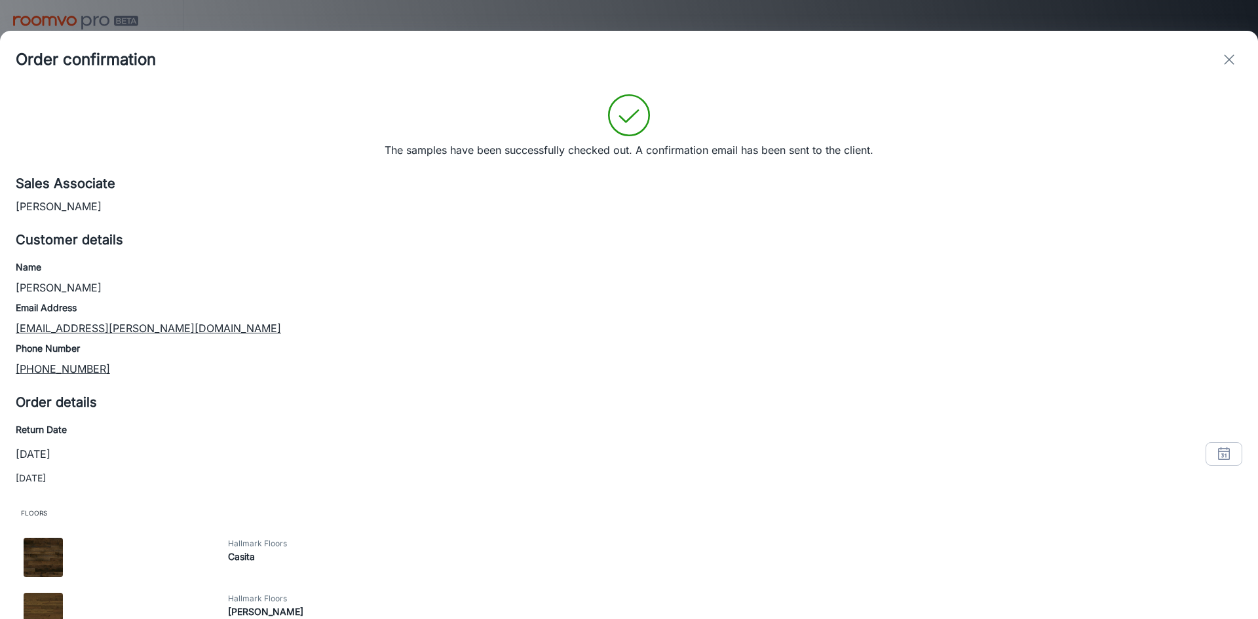
click at [1226, 66] on icon "exit" at bounding box center [1229, 60] width 16 height 16
